Goal: Information Seeking & Learning: Learn about a topic

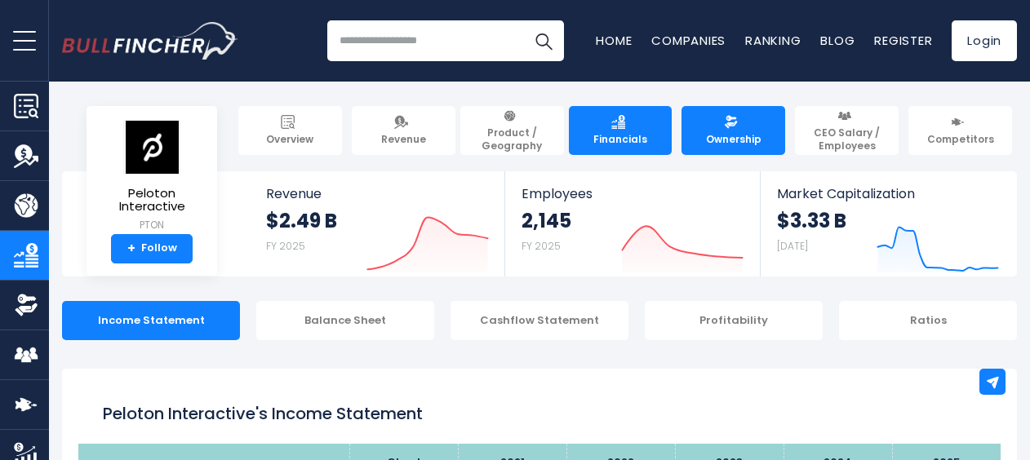
click at [727, 124] on img at bounding box center [731, 122] width 14 height 14
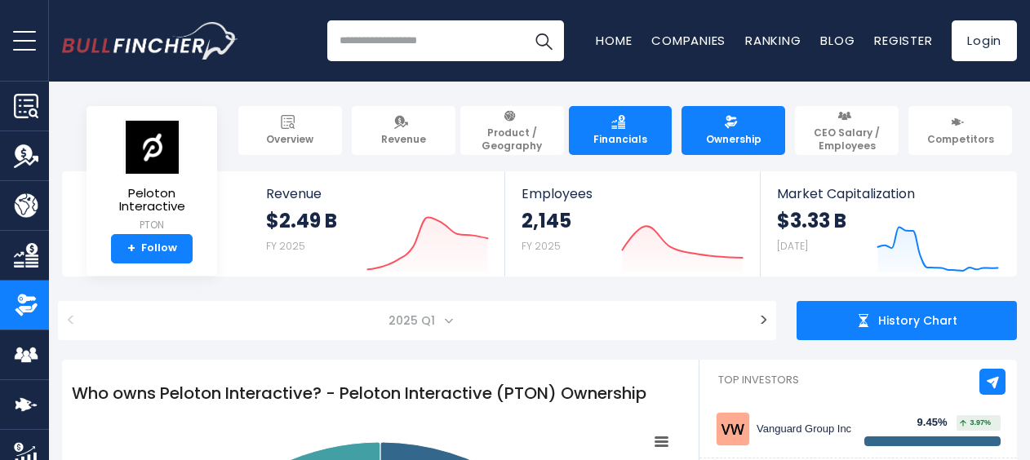
click at [633, 135] on span "Financials" at bounding box center [620, 139] width 54 height 13
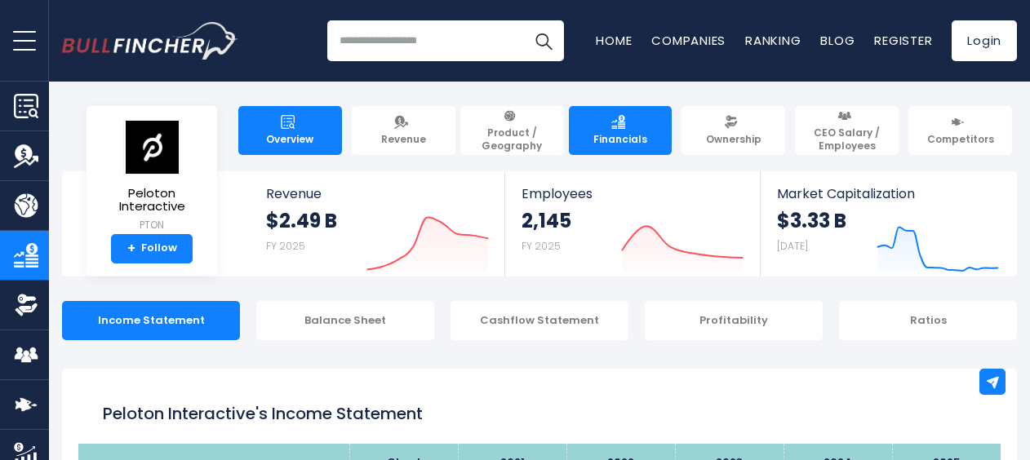
click at [290, 126] on img at bounding box center [288, 122] width 14 height 14
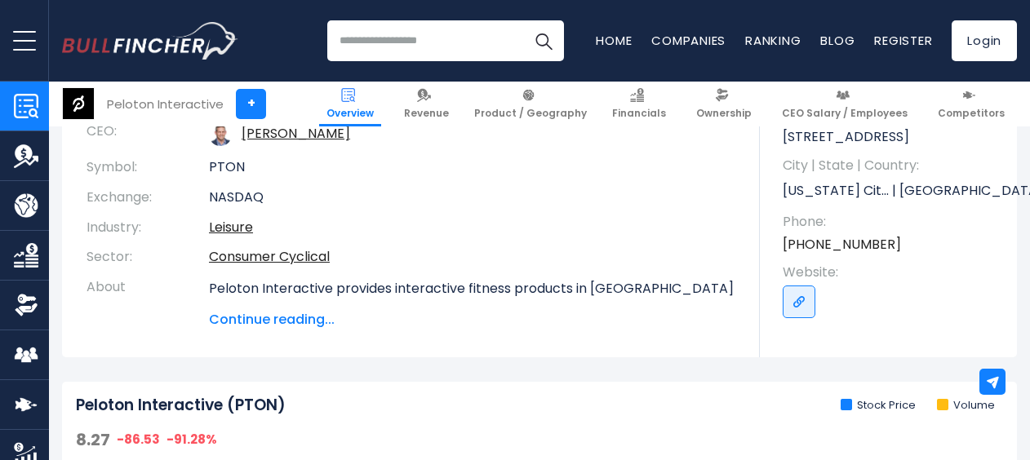
scroll to position [245, 0]
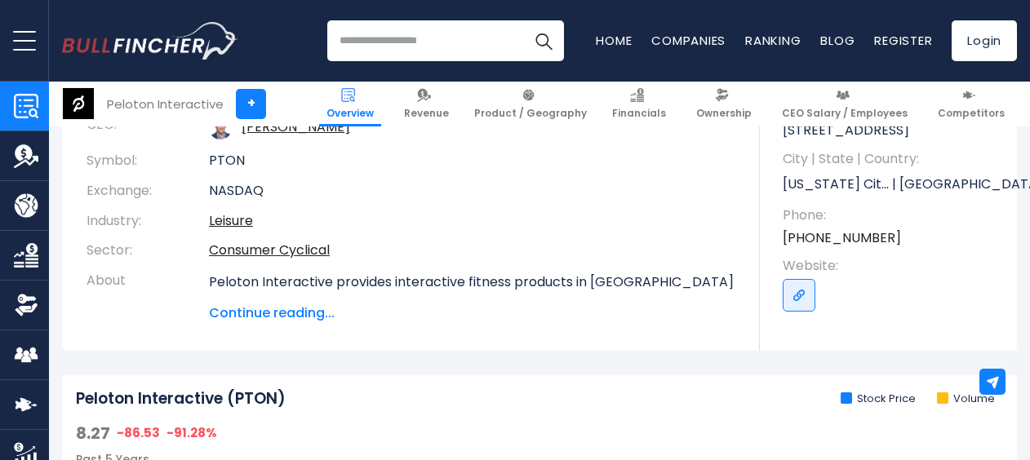
click at [310, 312] on span "Continue reading..." at bounding box center [472, 313] width 526 height 20
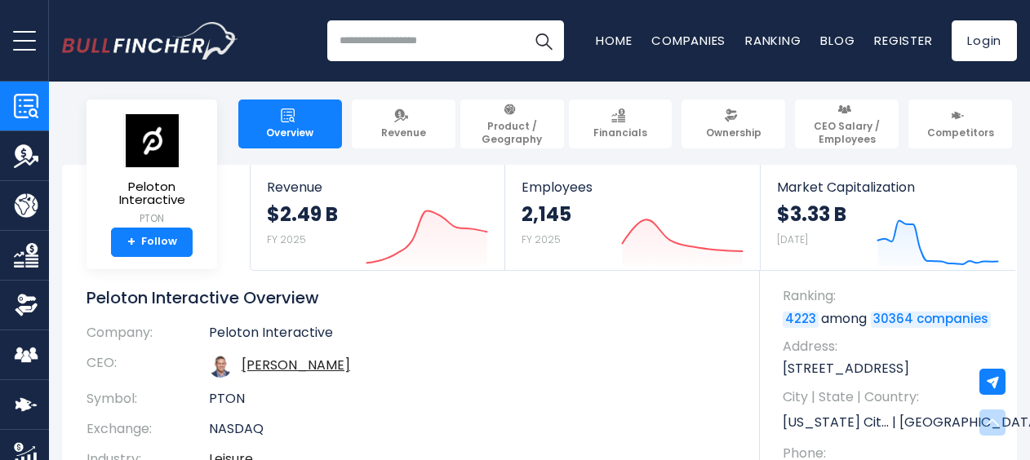
scroll to position [0, 0]
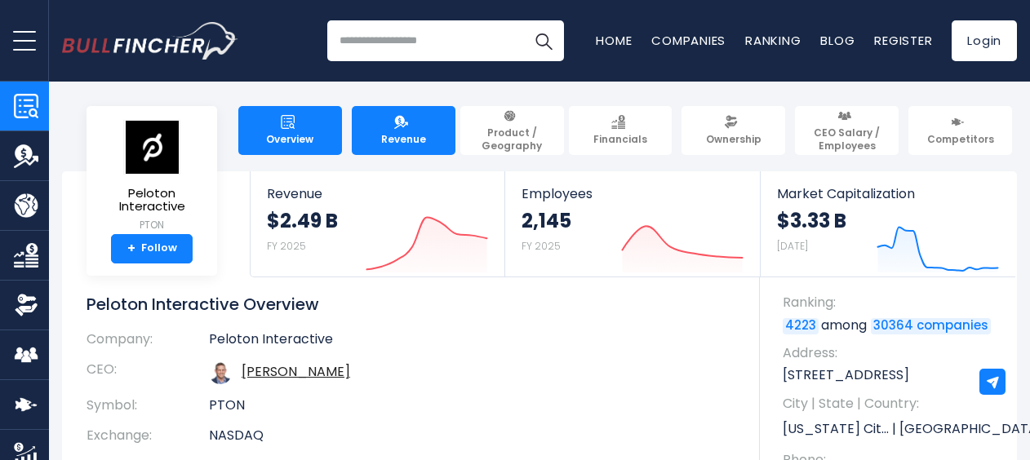
click at [406, 128] on img at bounding box center [401, 122] width 14 height 14
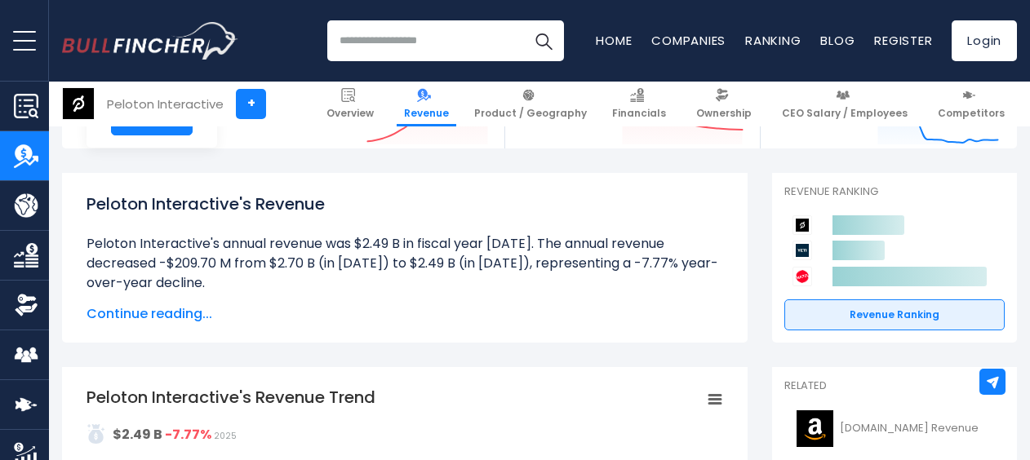
scroll to position [163, 0]
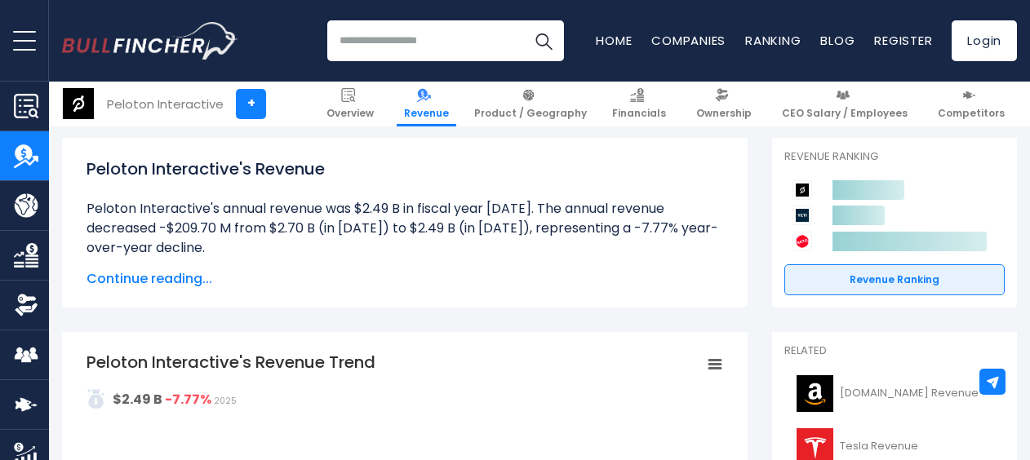
click at [180, 276] on span "Continue reading..." at bounding box center [404, 279] width 636 height 20
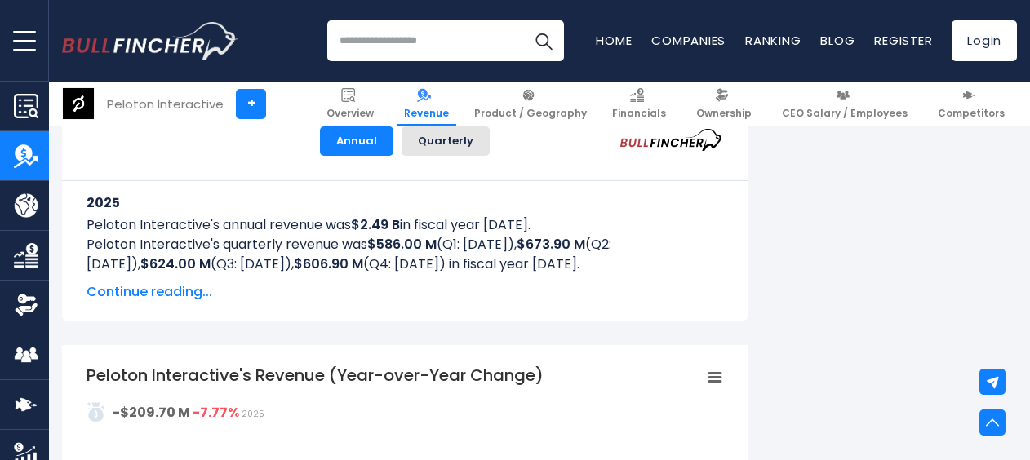
scroll to position [1142, 0]
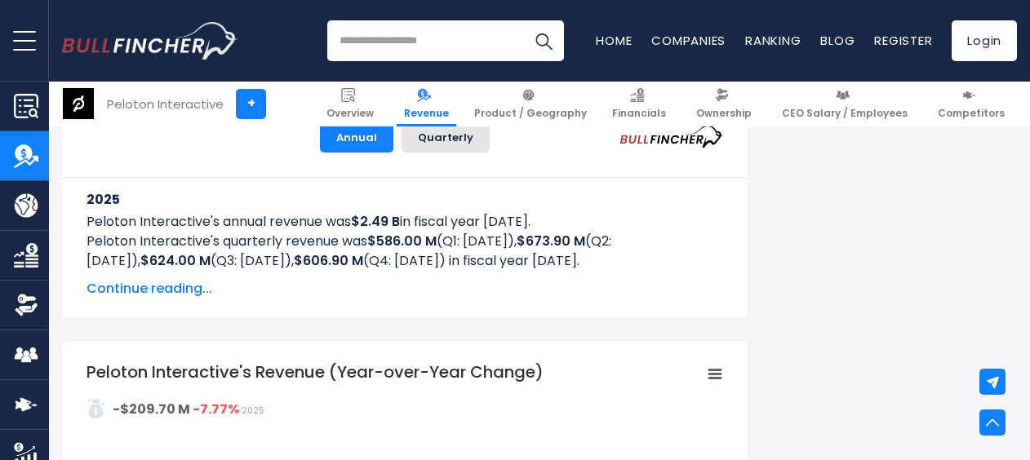
click at [188, 290] on span "Continue reading..." at bounding box center [404, 289] width 636 height 20
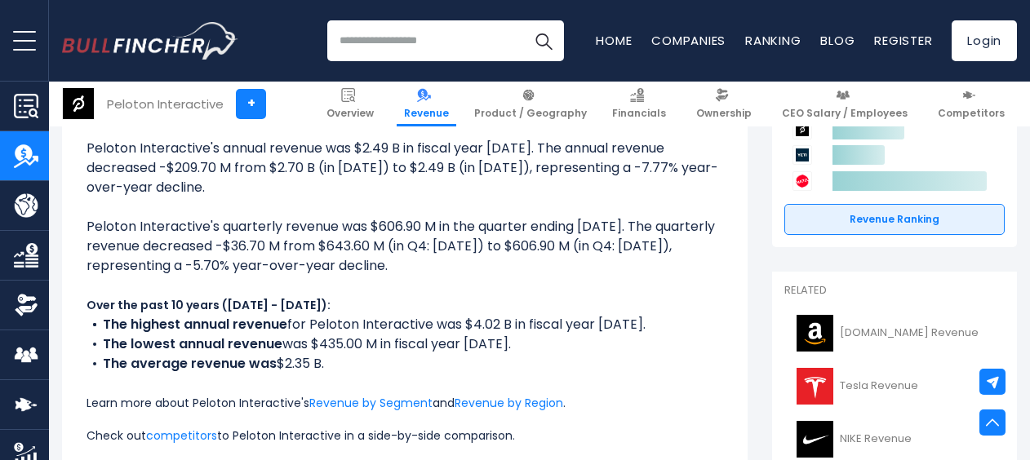
scroll to position [0, 0]
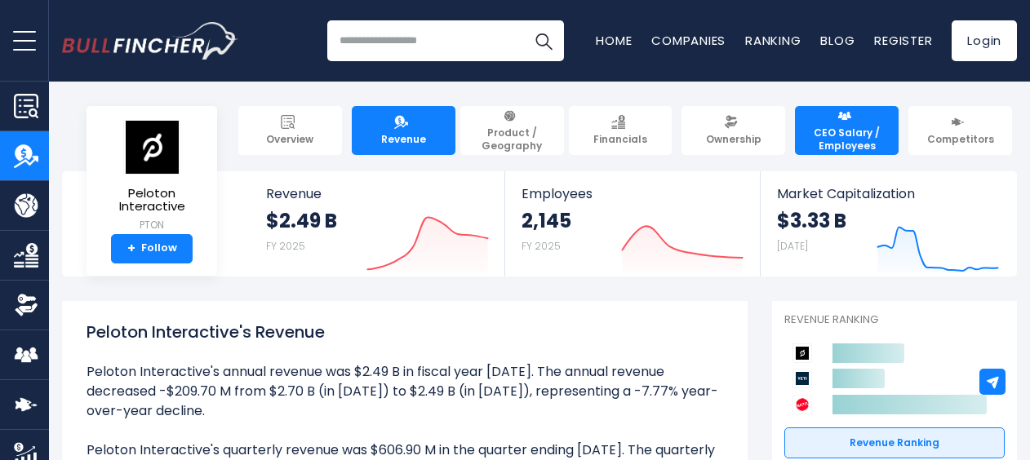
click at [838, 140] on span "CEO Salary / Employees" at bounding box center [846, 138] width 89 height 25
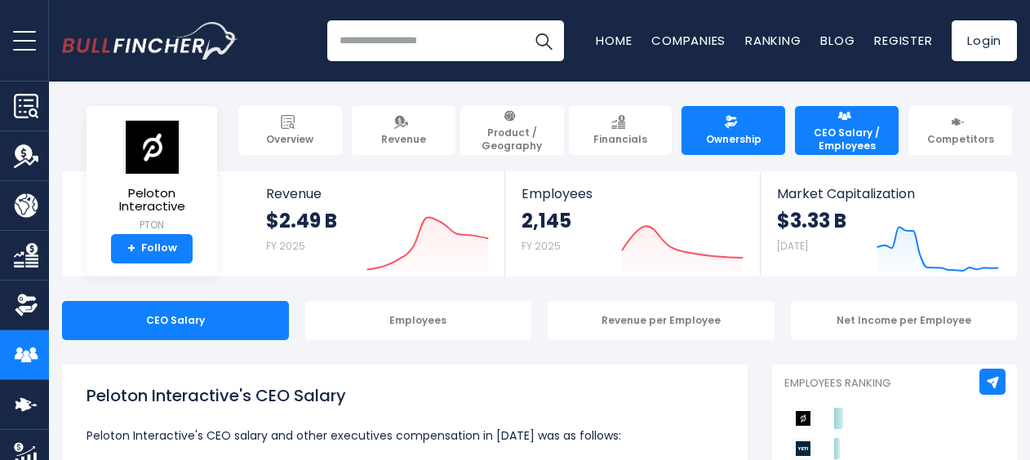
click at [733, 131] on link "Ownership" at bounding box center [733, 130] width 104 height 49
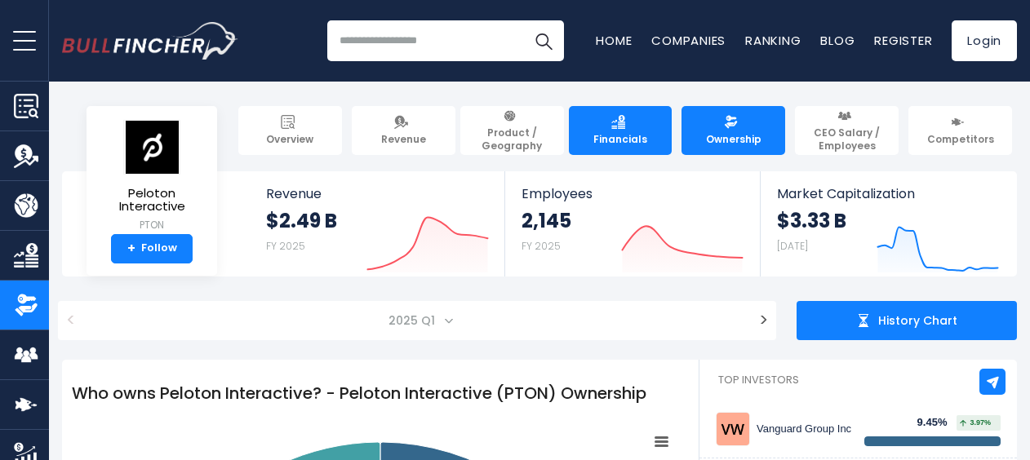
click at [604, 135] on span "Financials" at bounding box center [620, 139] width 54 height 13
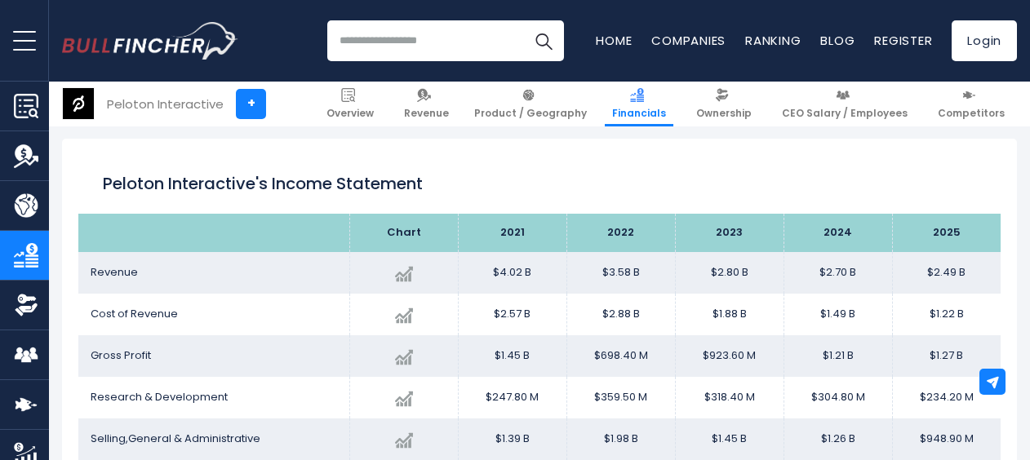
click at [416, 42] on input "search" at bounding box center [445, 40] width 237 height 41
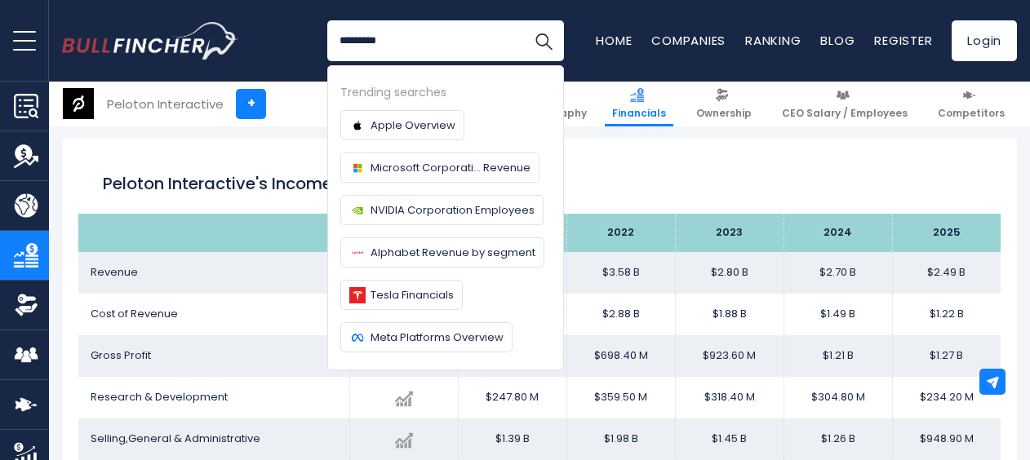
type input "*********"
click at [523, 20] on button "Search" at bounding box center [543, 40] width 41 height 41
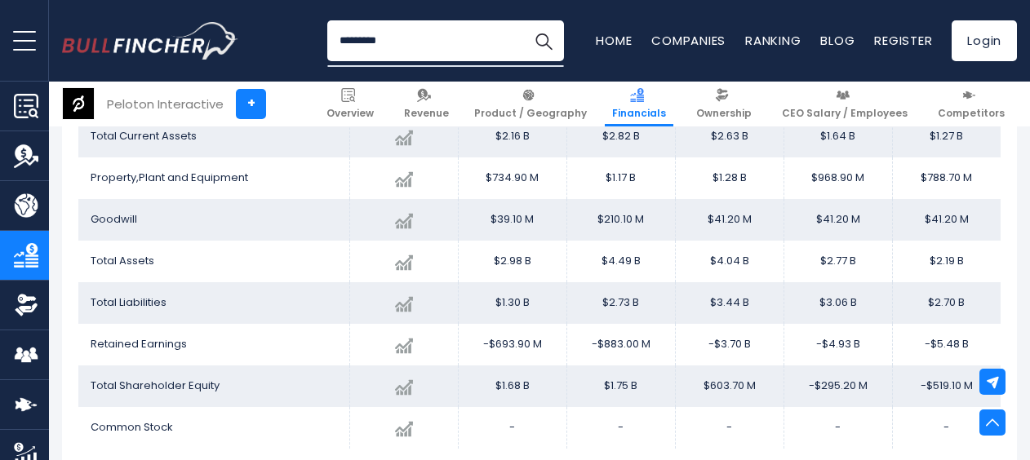
scroll to position [883, 0]
